Goal: Task Accomplishment & Management: Use online tool/utility

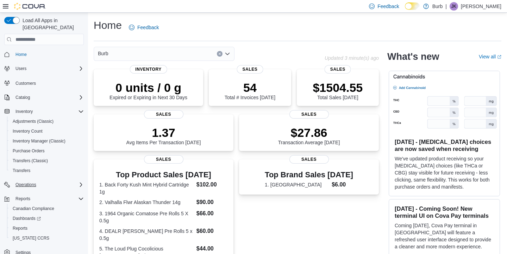
scroll to position [3, 0]
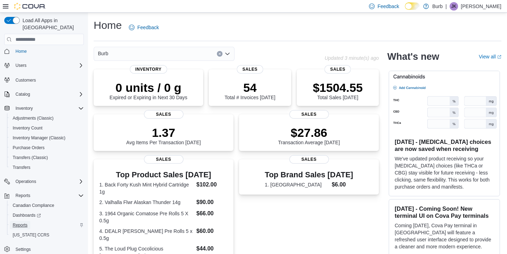
click at [24, 223] on span "Reports" at bounding box center [20, 226] width 15 height 6
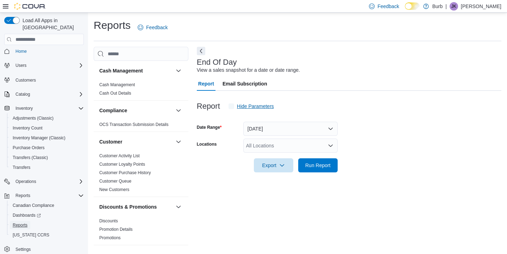
scroll to position [3, 0]
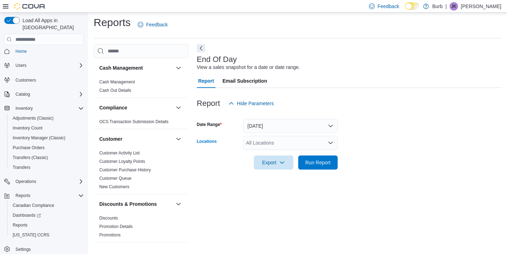
click at [297, 150] on div "All Locations" at bounding box center [291, 143] width 94 height 14
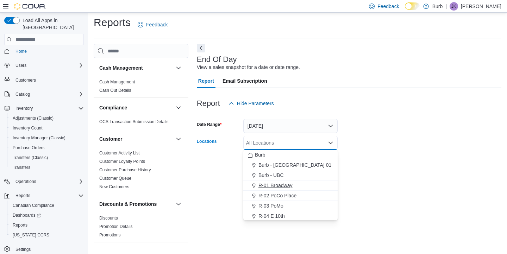
click at [290, 186] on span "R-01 Broadway" at bounding box center [276, 185] width 34 height 7
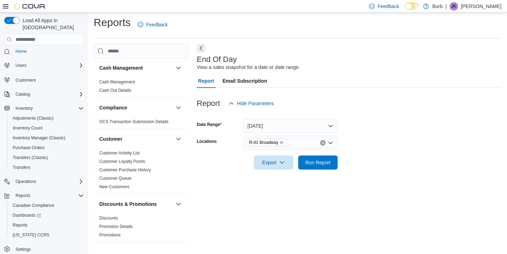
click at [369, 156] on form "Date Range [DATE] Locations R-01 Broadway Export Run Report" at bounding box center [349, 140] width 305 height 59
click at [310, 163] on span "Run Report" at bounding box center [318, 162] width 25 height 7
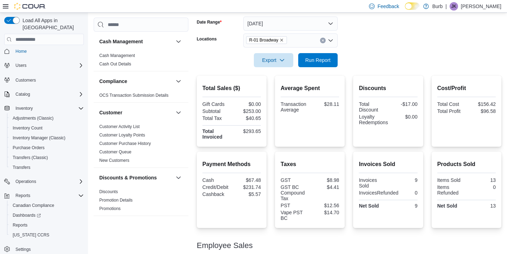
scroll to position [106, 0]
